Goal: Communication & Community: Answer question/provide support

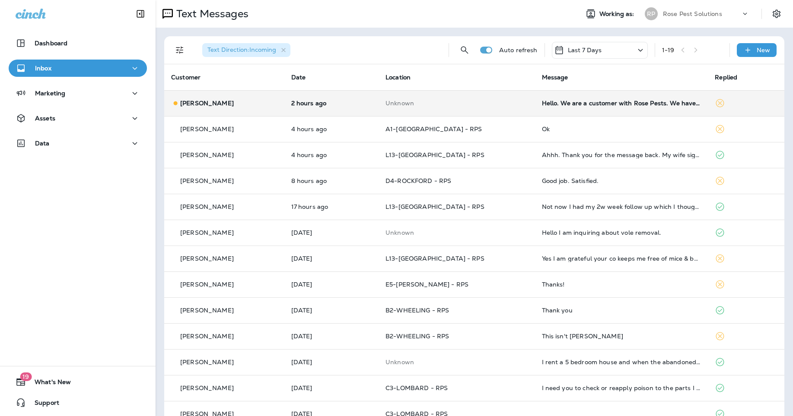
click at [597, 108] on td "Hello. We are a customer with Rose Pests. We have had an ongoing issue with bee…" at bounding box center [621, 103] width 173 height 26
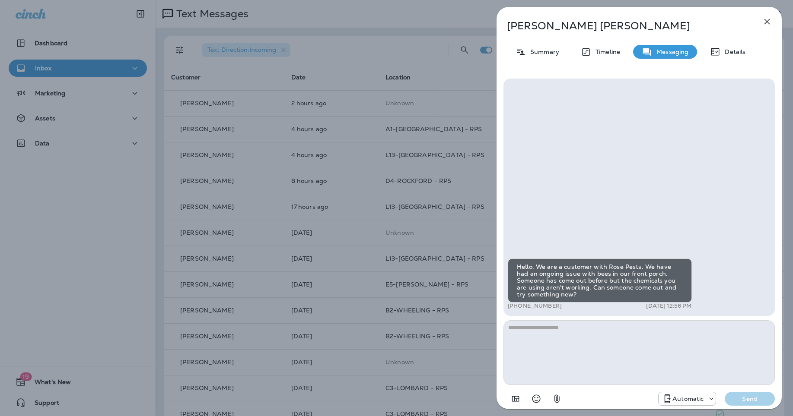
click at [655, 356] on textarea at bounding box center [638, 353] width 271 height 65
click at [551, 54] on p "Summary" at bounding box center [542, 51] width 33 height 7
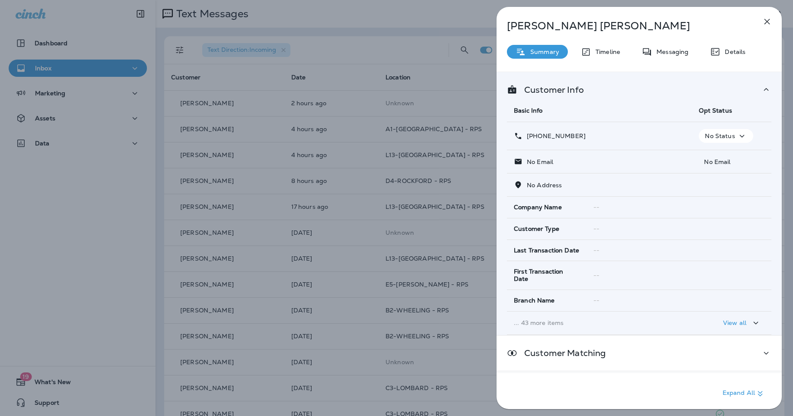
click at [773, 19] on button "button" at bounding box center [766, 21] width 17 height 17
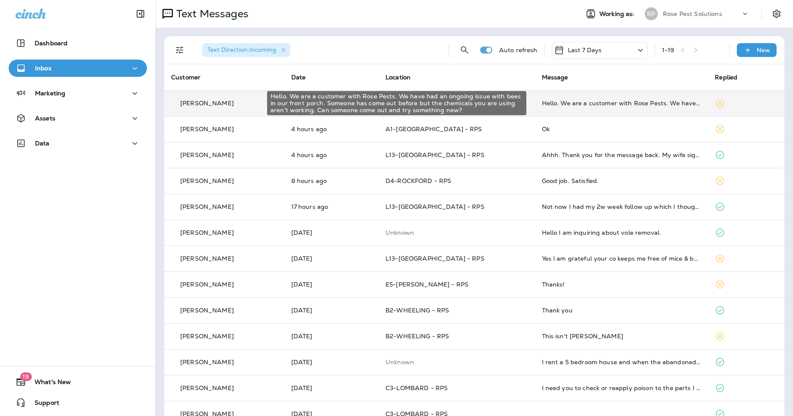
click at [638, 100] on div "Hello. We are a customer with Rose Pests. We have had an ongoing issue with bee…" at bounding box center [621, 103] width 159 height 7
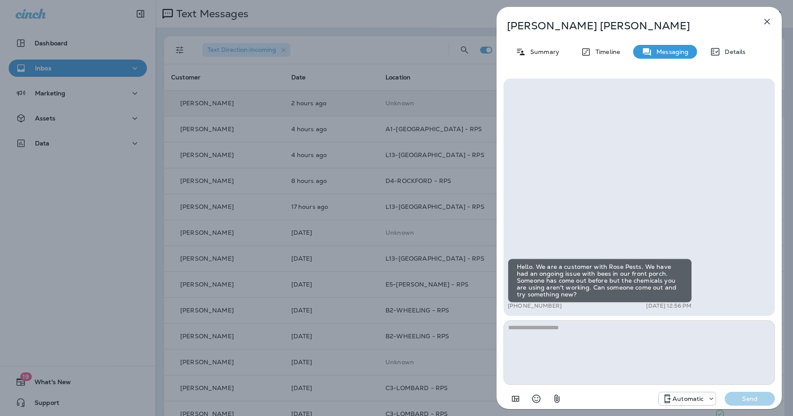
click at [575, 355] on textarea at bounding box center [638, 353] width 271 height 65
type textarea "**********"
click at [745, 398] on p "Send" at bounding box center [749, 399] width 36 height 8
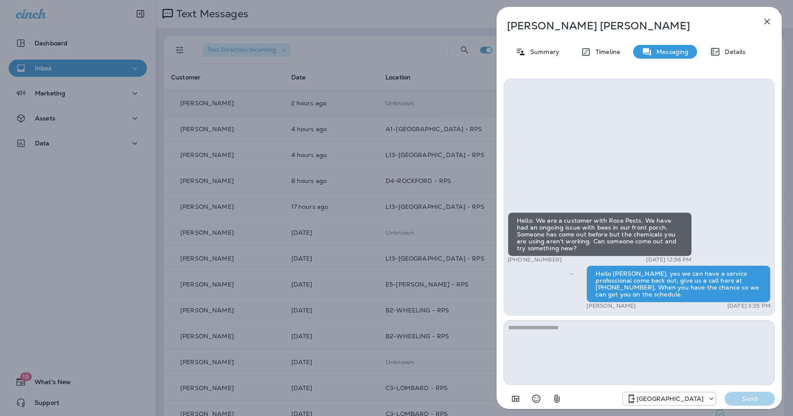
click at [766, 22] on icon "button" at bounding box center [767, 22] width 6 height 6
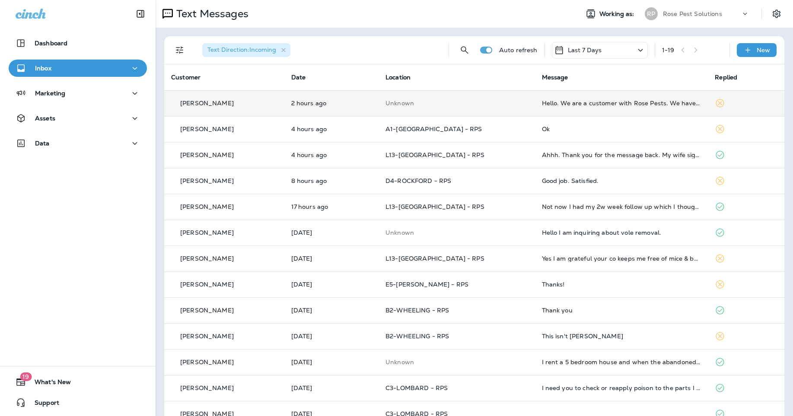
click at [685, 14] on p "Rose Pest Solutions" at bounding box center [692, 13] width 59 height 7
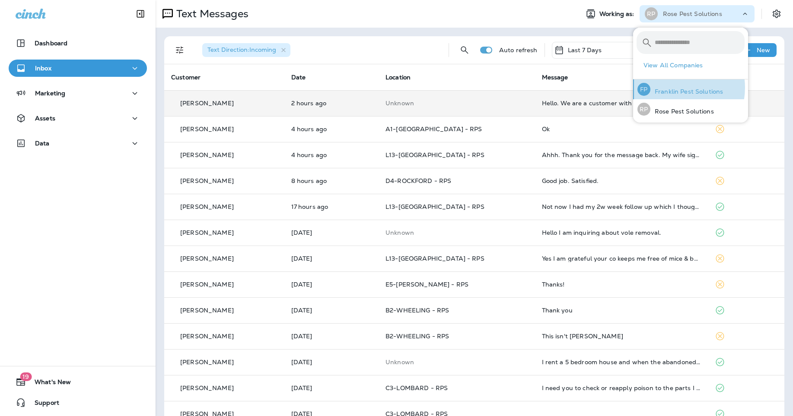
click at [673, 88] on p "Franklin Pest Solutions" at bounding box center [686, 91] width 73 height 7
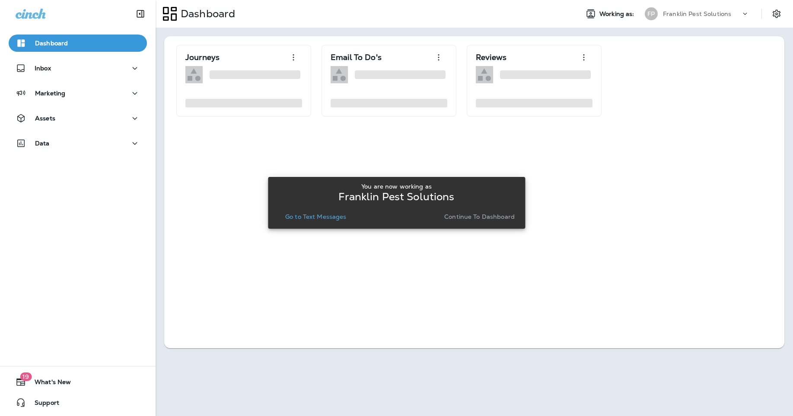
click at [327, 218] on p "Go to Text Messages" at bounding box center [315, 216] width 61 height 7
